Goal: Navigation & Orientation: Find specific page/section

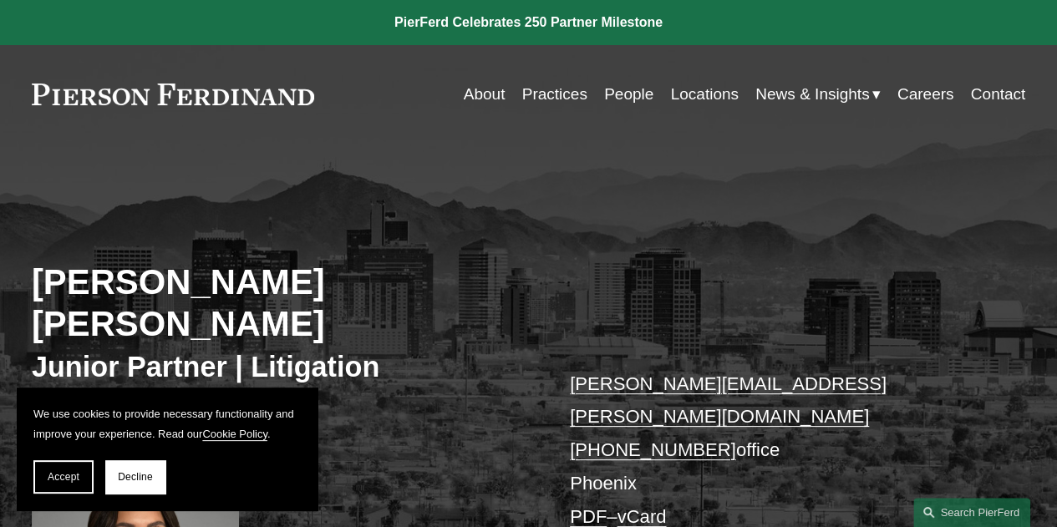
click at [133, 479] on span "Decline" at bounding box center [135, 477] width 35 height 12
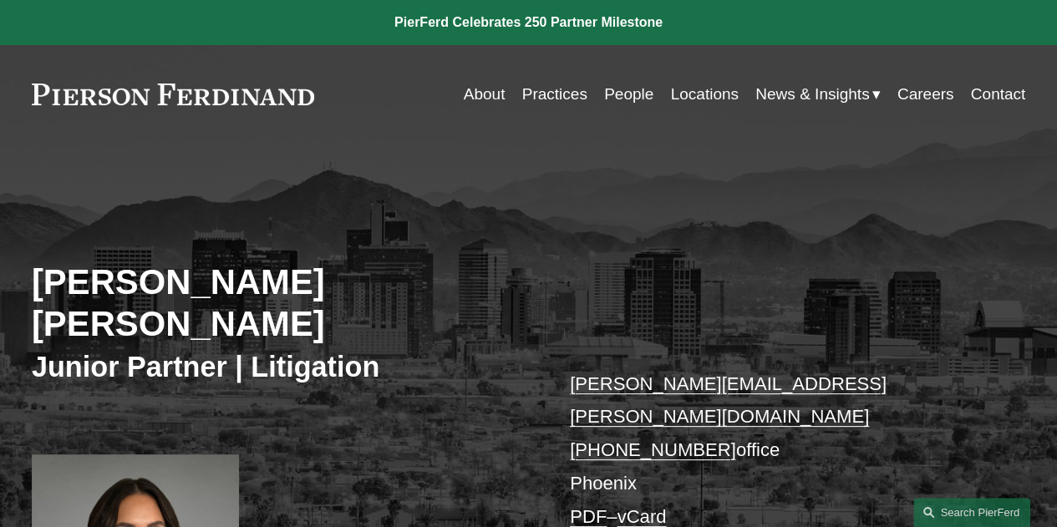
click at [616, 94] on link "People" at bounding box center [628, 95] width 49 height 32
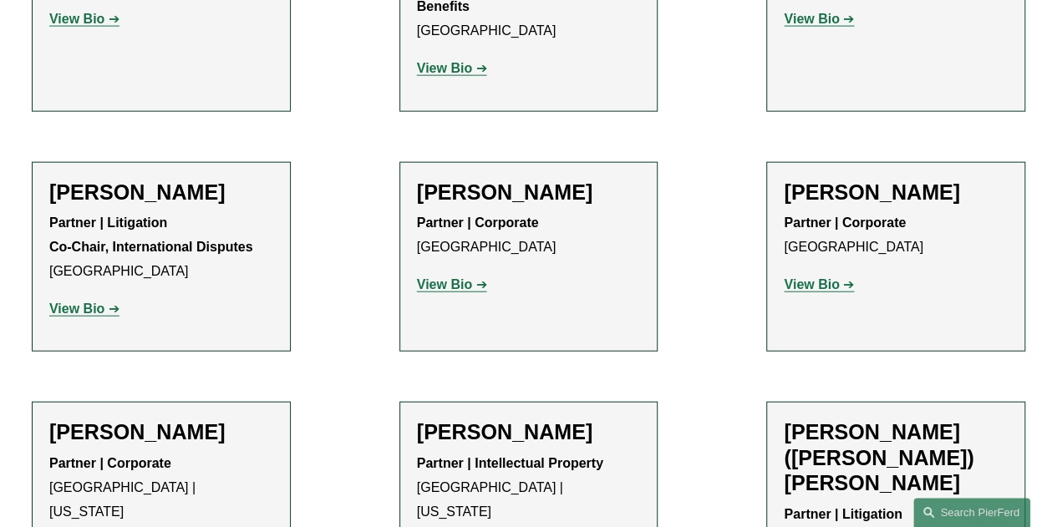
scroll to position [5093, 0]
